Goal: Task Accomplishment & Management: Use online tool/utility

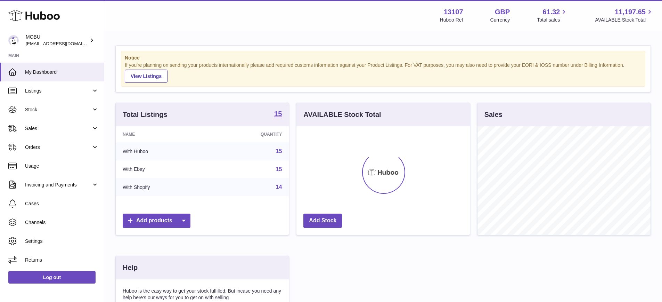
scroll to position [108, 174]
click at [55, 132] on link "Sales" at bounding box center [52, 128] width 104 height 19
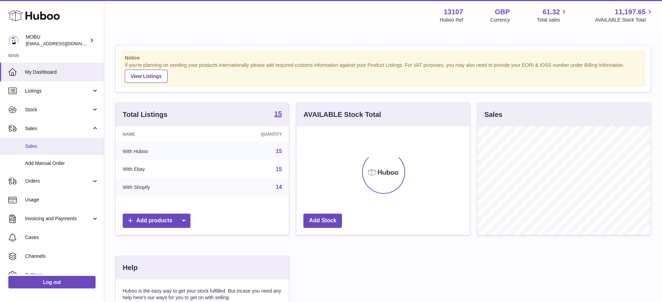
click at [55, 149] on span "Sales" at bounding box center [62, 146] width 74 height 7
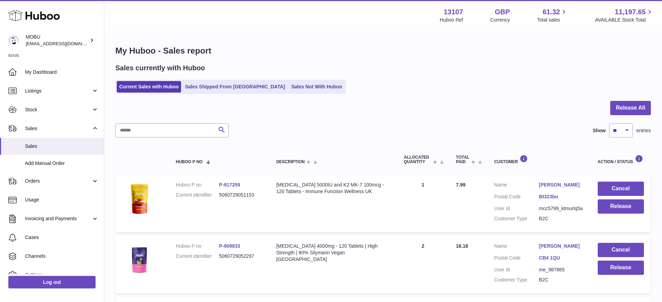
drag, startPoint x: 168, startPoint y: 145, endPoint x: 167, endPoint y: 130, distance: 15.0
click at [167, 129] on input "text" at bounding box center [171, 130] width 113 height 14
paste input "**********"
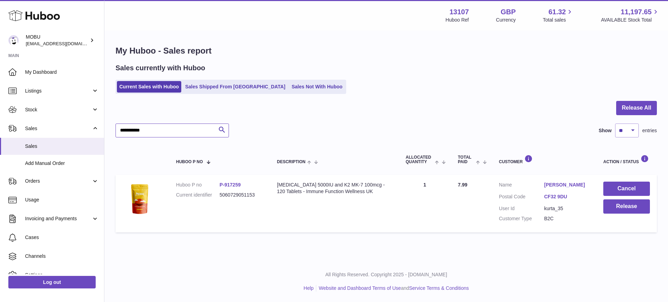
type input "**********"
click at [634, 189] on button "Cancel" at bounding box center [626, 189] width 47 height 14
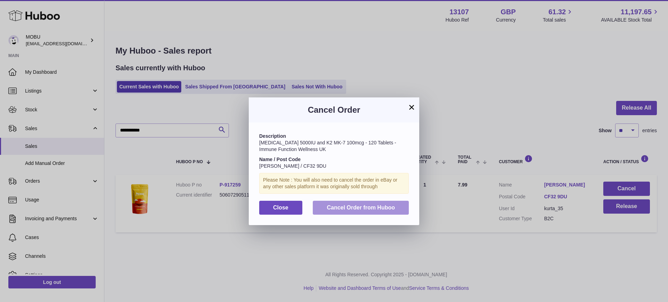
click at [333, 204] on span "Cancel Order from Huboo" at bounding box center [361, 207] width 68 height 6
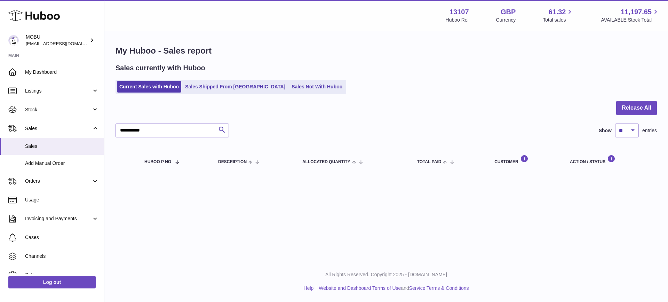
click at [277, 50] on h1 "My Huboo - Sales report" at bounding box center [385, 50] width 541 height 11
click at [289, 92] on link "Sales Not With Huboo" at bounding box center [317, 86] width 56 height 11
